Goal: Transaction & Acquisition: Purchase product/service

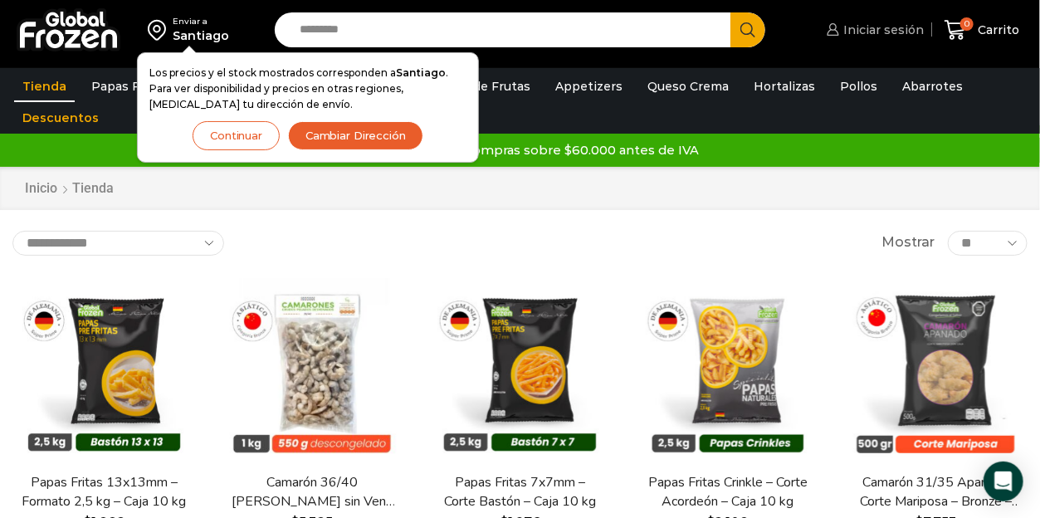
click at [880, 25] on span "Iniciar sesión" at bounding box center [881, 30] width 85 height 17
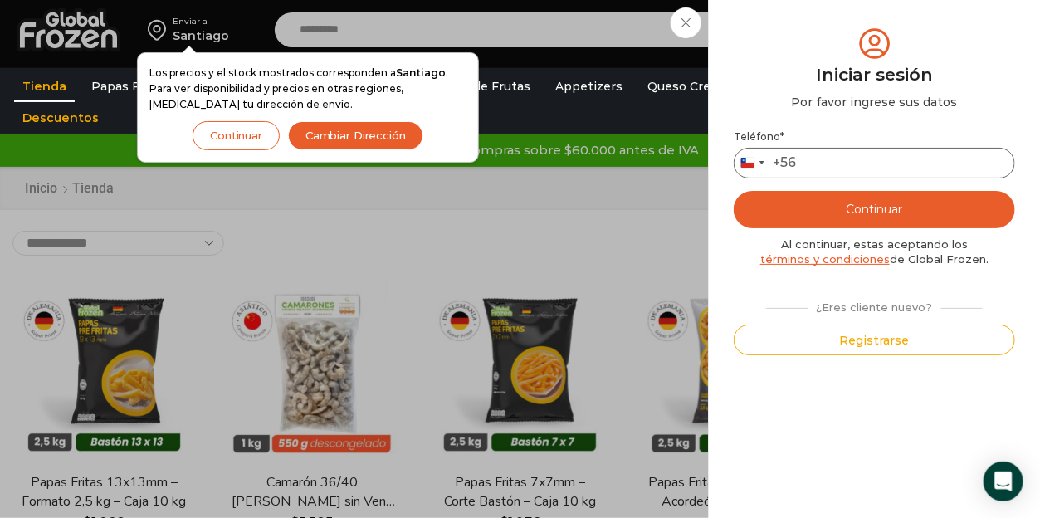
click at [836, 164] on input "Teléfono *" at bounding box center [874, 163] width 281 height 31
type input "*********"
click at [886, 207] on button "Continuar" at bounding box center [874, 209] width 281 height 37
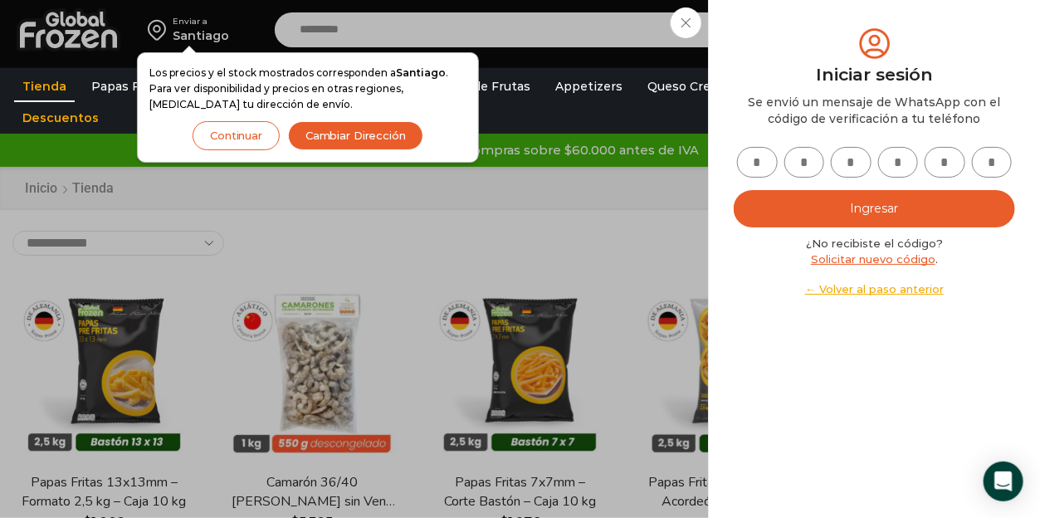
click at [751, 166] on input "text" at bounding box center [757, 162] width 41 height 31
type input "*"
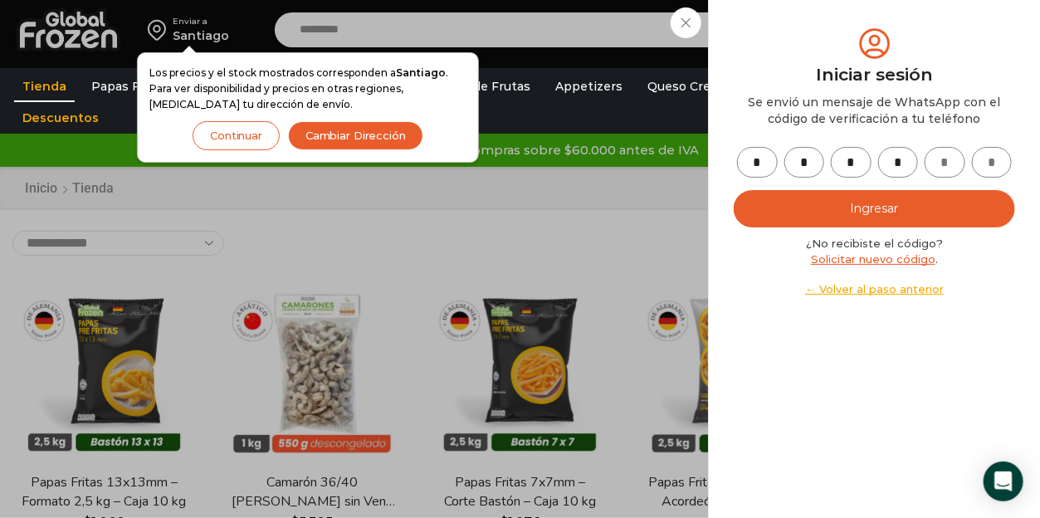
type input "*"
click at [860, 207] on button "Ingresar" at bounding box center [874, 208] width 281 height 37
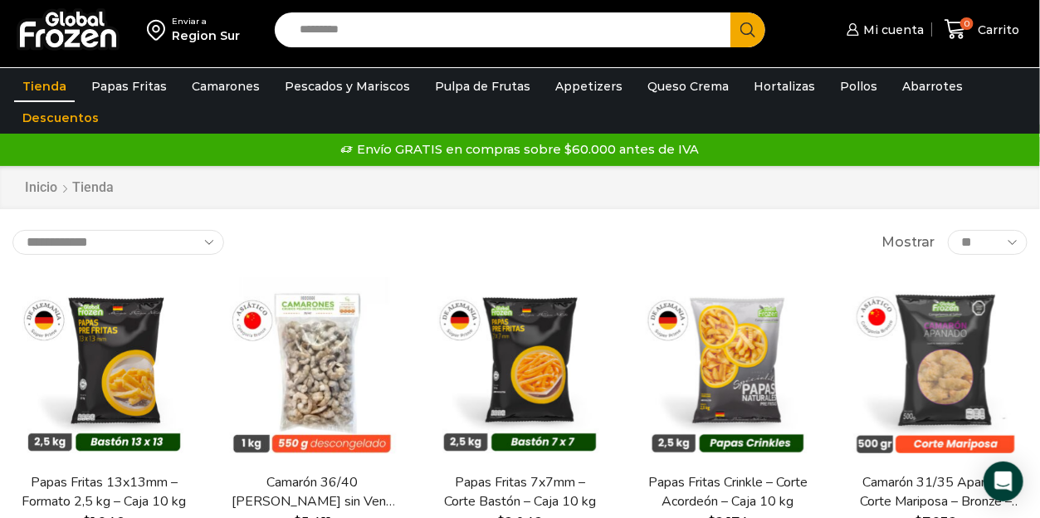
click at [341, 33] on input "Search input" at bounding box center [507, 29] width 432 height 35
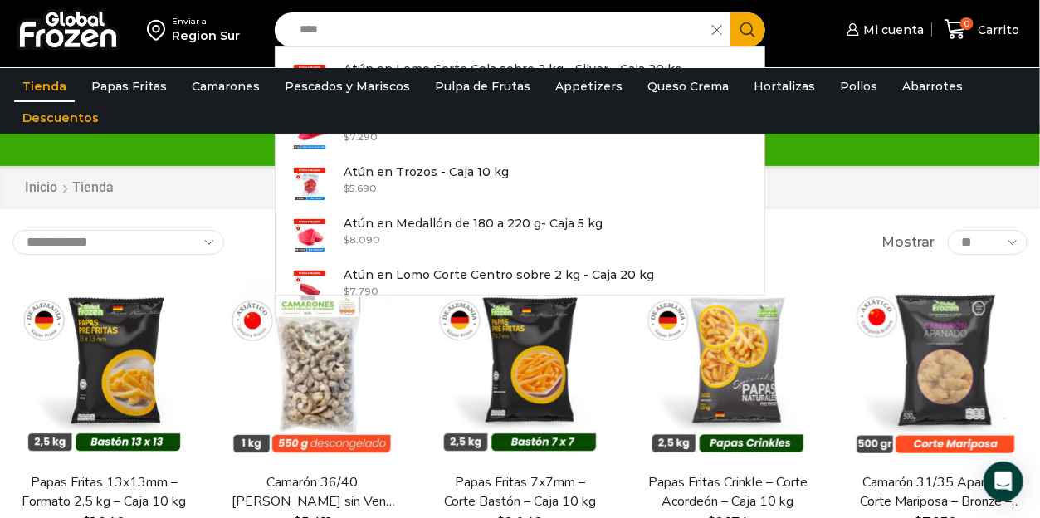
type input "****"
click at [751, 27] on icon "Search button" at bounding box center [748, 29] width 15 height 15
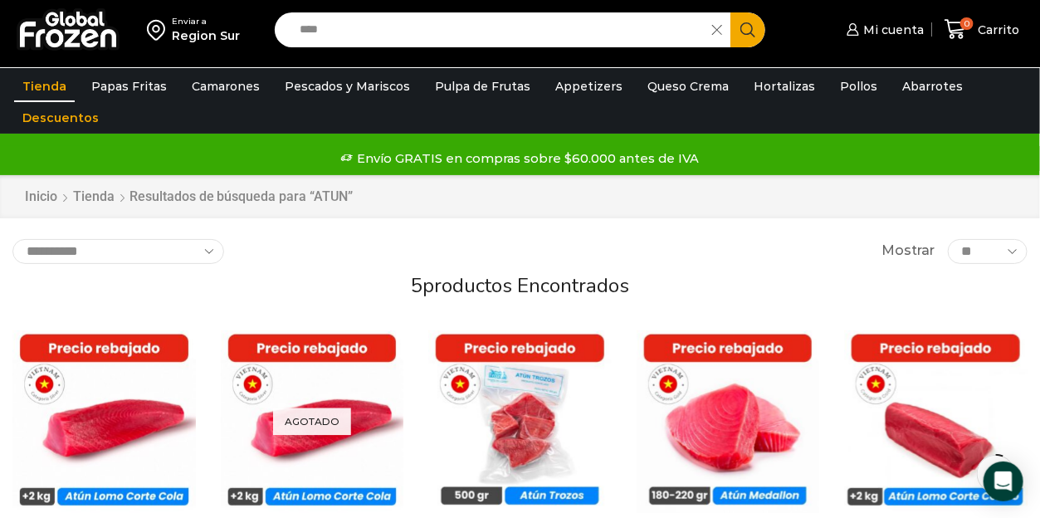
scroll to position [166, 0]
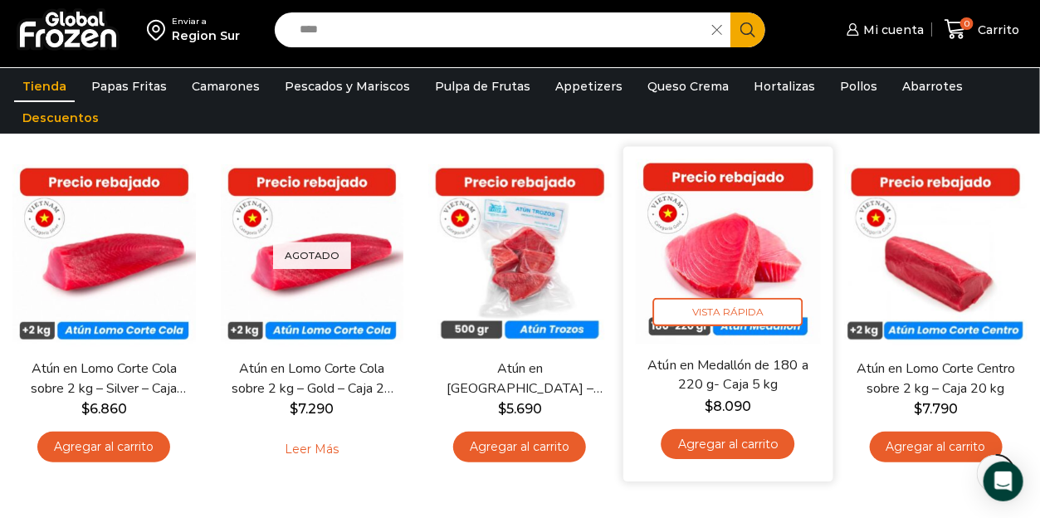
click at [738, 444] on link "Agregar al carrito" at bounding box center [729, 443] width 134 height 31
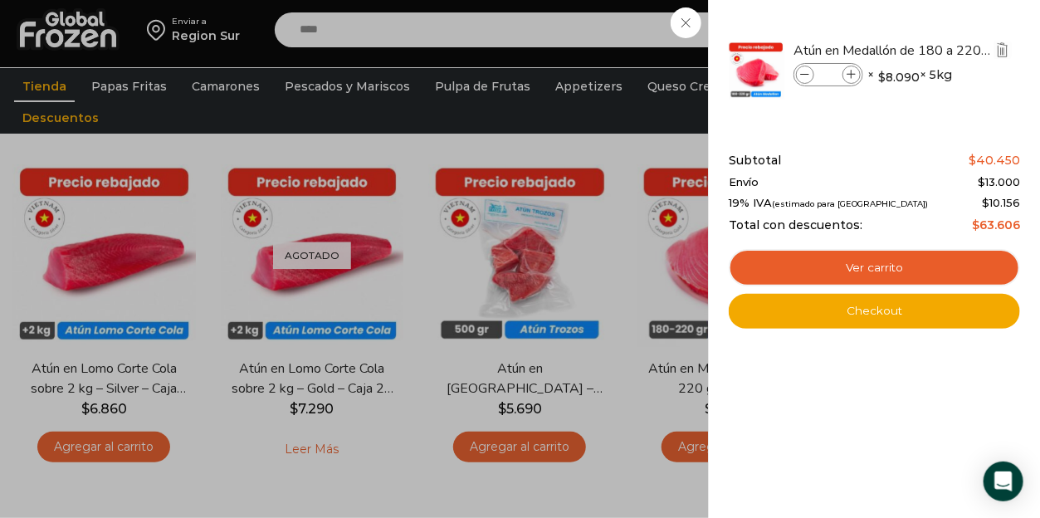
click at [849, 73] on icon at bounding box center [852, 75] width 9 height 9
type input "*"
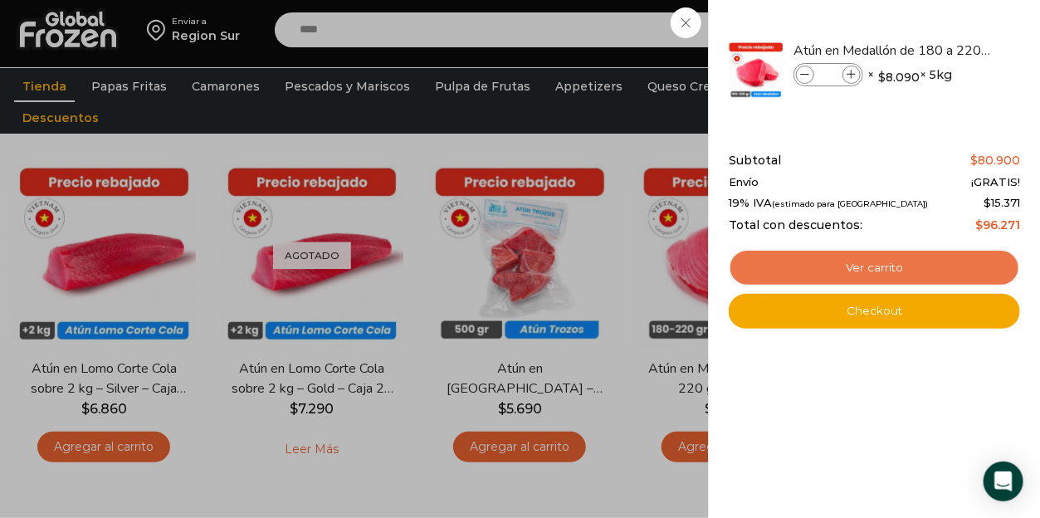
click at [875, 270] on link "Ver carrito" at bounding box center [874, 268] width 291 height 38
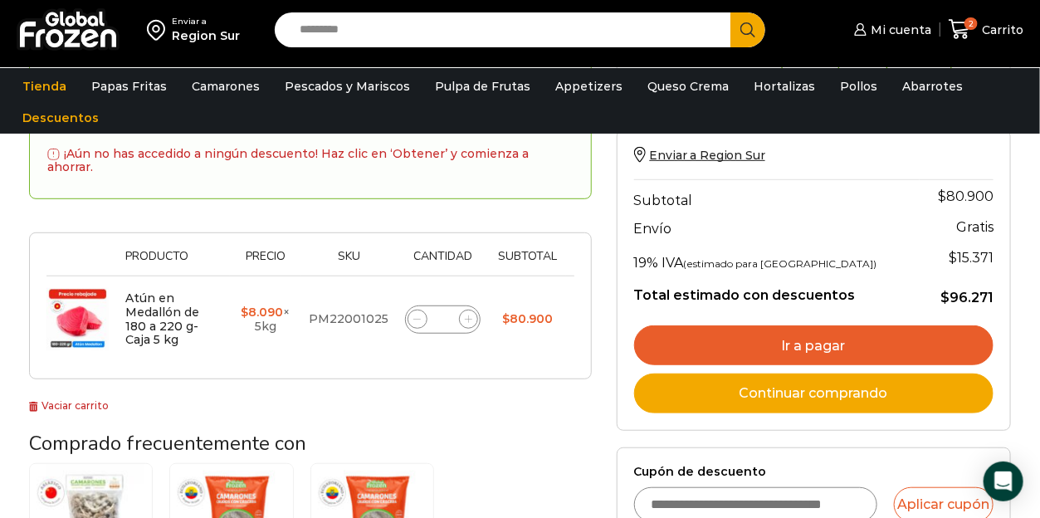
scroll to position [166, 0]
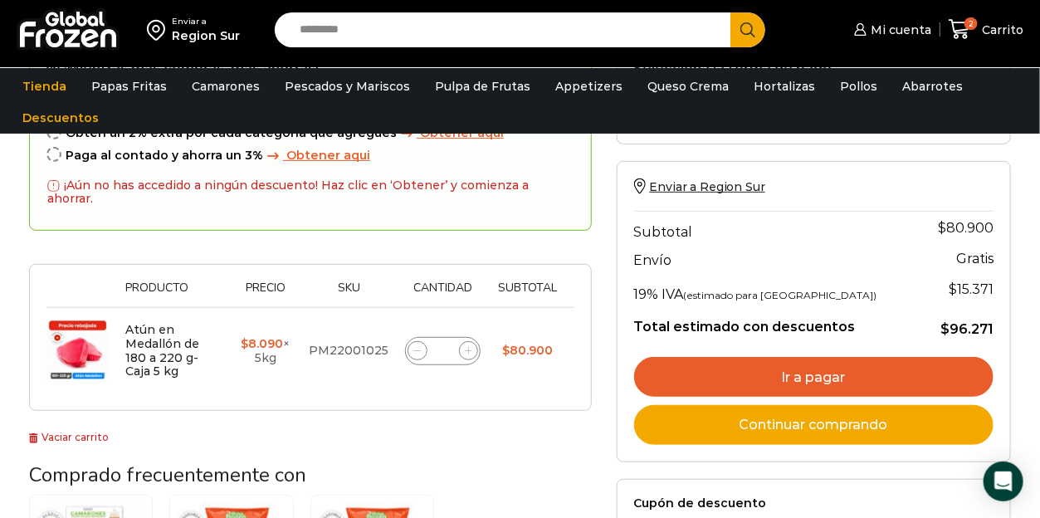
click at [836, 372] on link "Ir a pagar" at bounding box center [813, 377] width 359 height 40
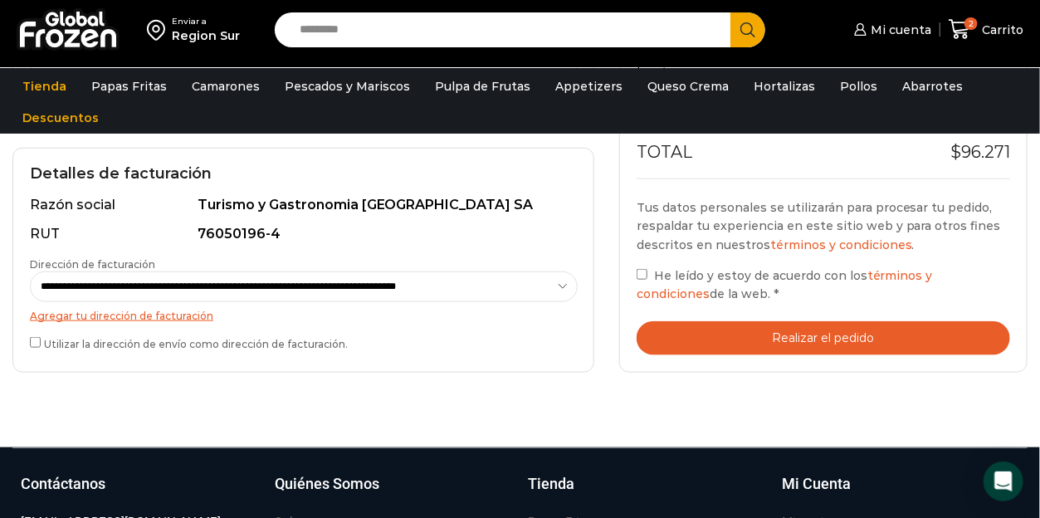
scroll to position [498, 0]
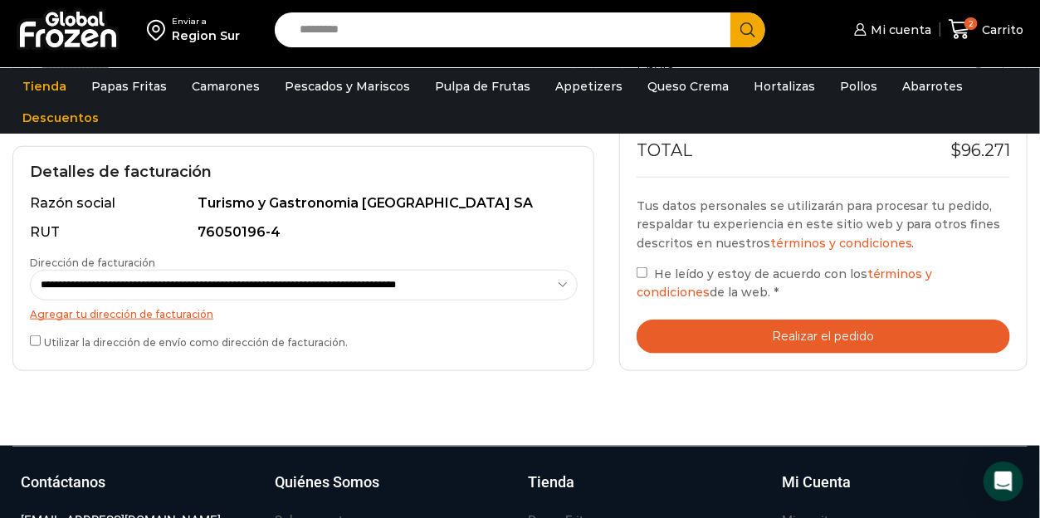
click at [831, 333] on button "Realizar el pedido" at bounding box center [824, 337] width 374 height 34
